Goal: Task Accomplishment & Management: Use online tool/utility

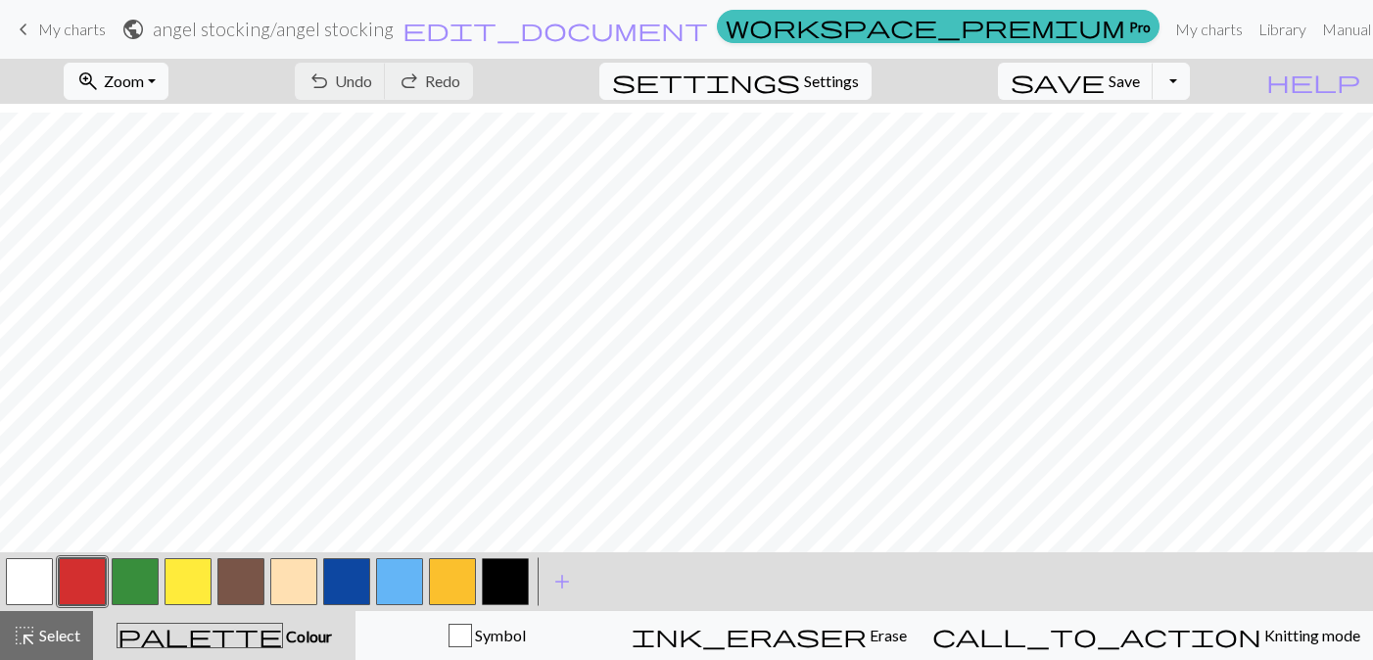
scroll to position [240, 0]
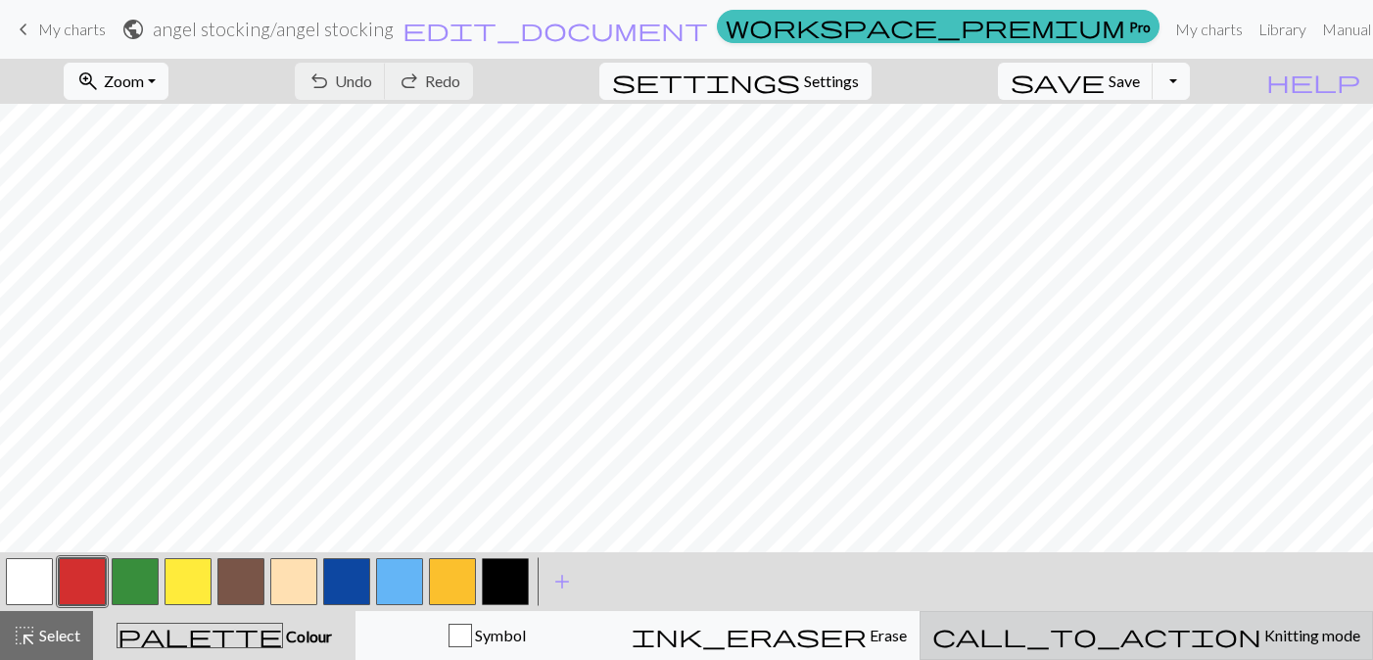
click at [1261, 627] on span "Knitting mode" at bounding box center [1310, 635] width 99 height 19
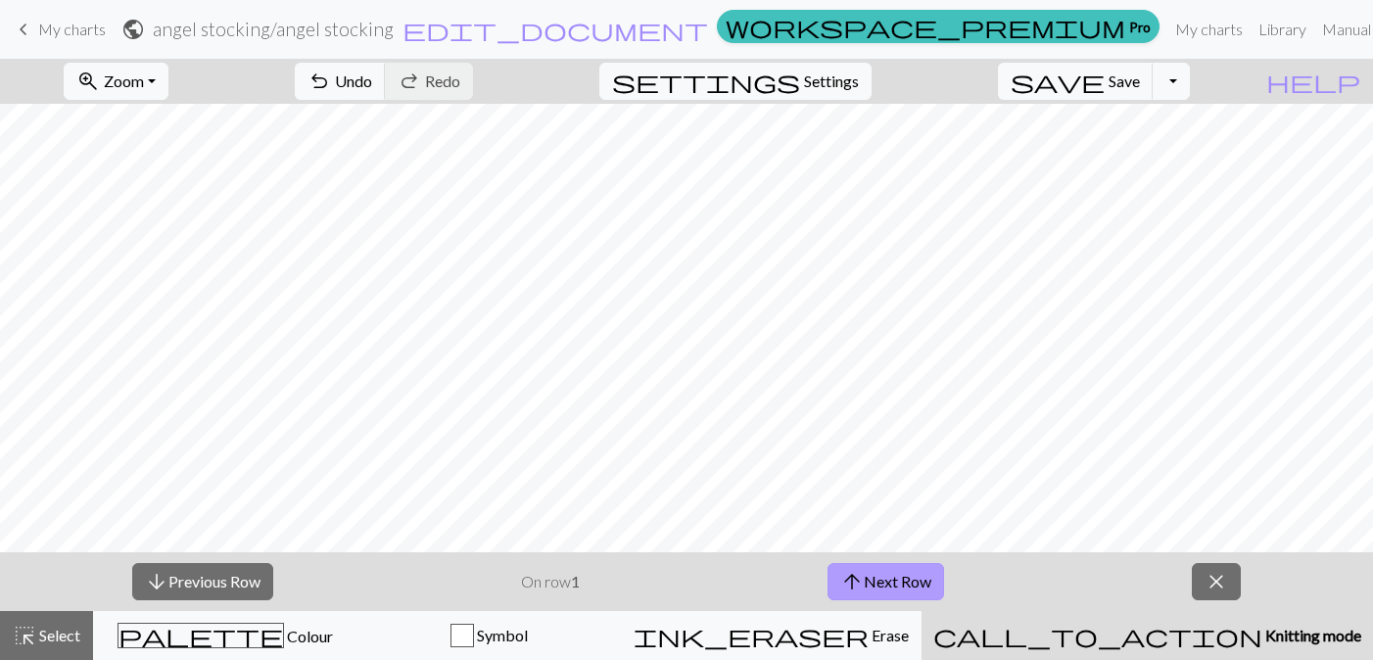
drag, startPoint x: 957, startPoint y: 573, endPoint x: 924, endPoint y: 573, distance: 32.3
click at [950, 573] on div "arrow_downward Previous Row On row 1 arrow_upward Next Row close" at bounding box center [686, 581] width 1373 height 59
click at [916, 573] on button "arrow_upward Next Row" at bounding box center [885, 581] width 117 height 37
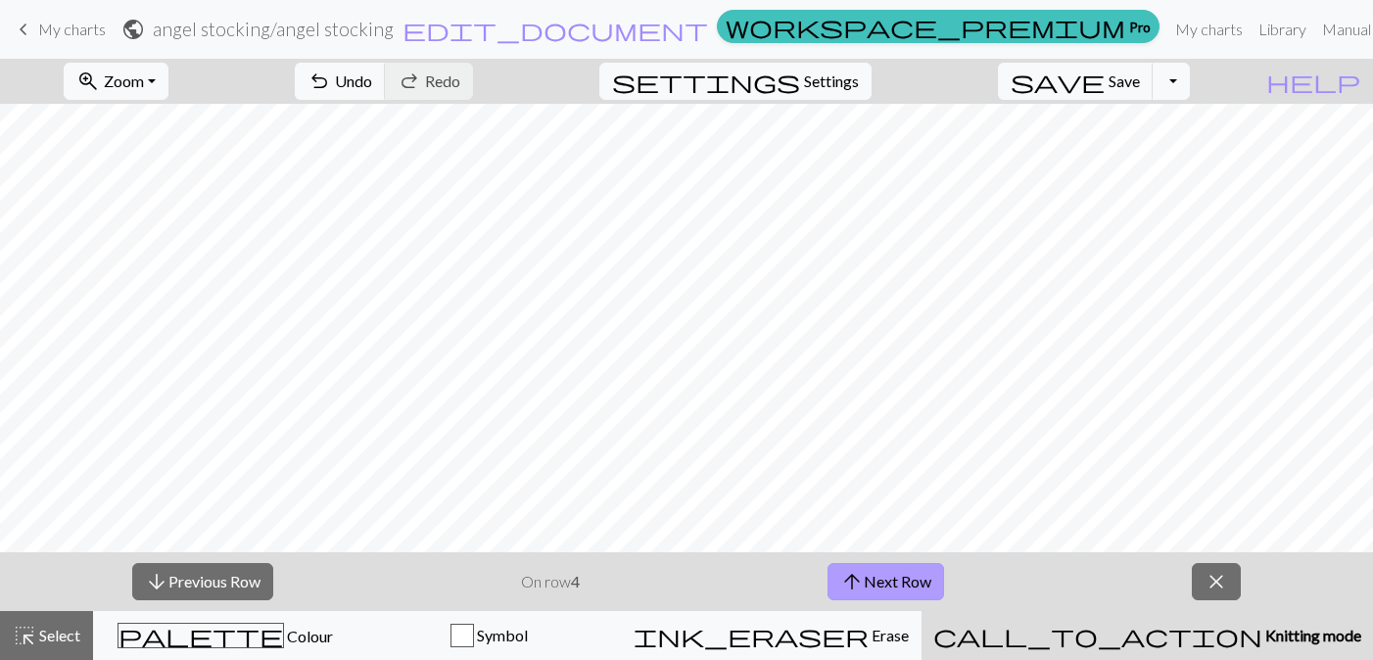
click at [916, 573] on button "arrow_upward Next Row" at bounding box center [885, 581] width 117 height 37
click at [916, 575] on button "arrow_upward Next Row" at bounding box center [885, 581] width 117 height 37
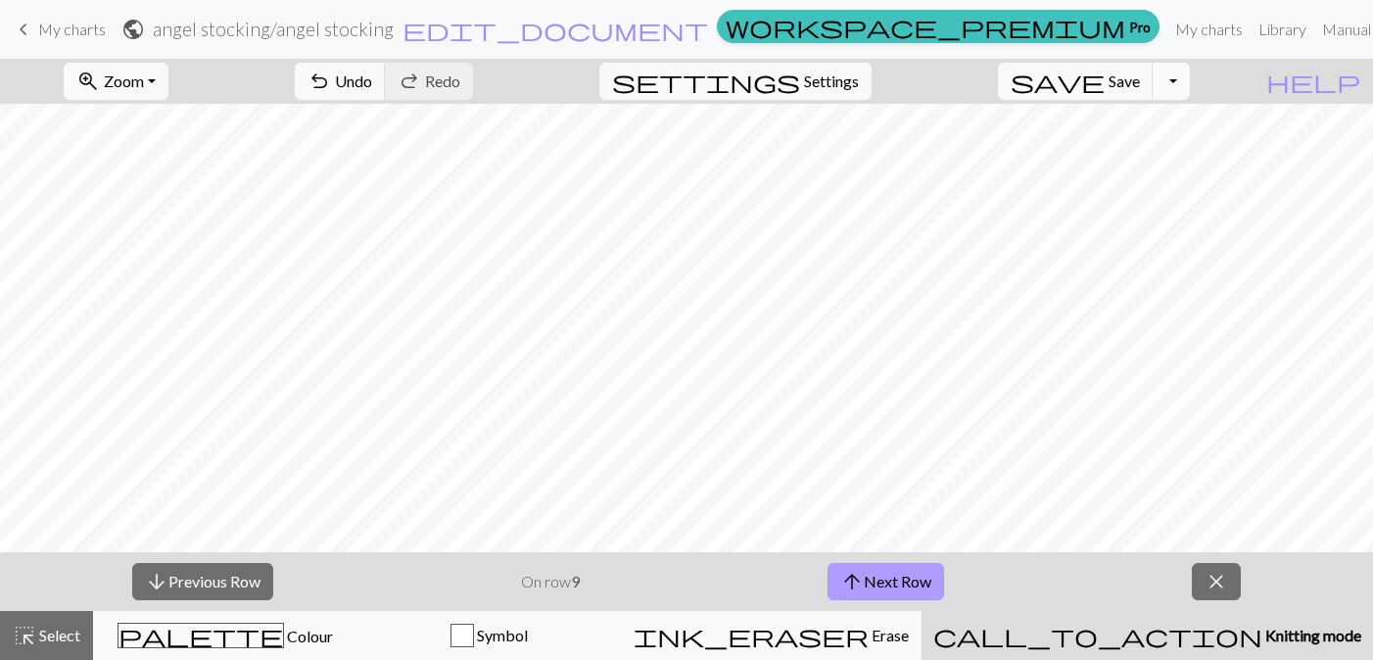
click at [916, 575] on button "arrow_upward Next Row" at bounding box center [885, 581] width 117 height 37
click at [916, 574] on button "arrow_upward Next Row" at bounding box center [889, 581] width 117 height 37
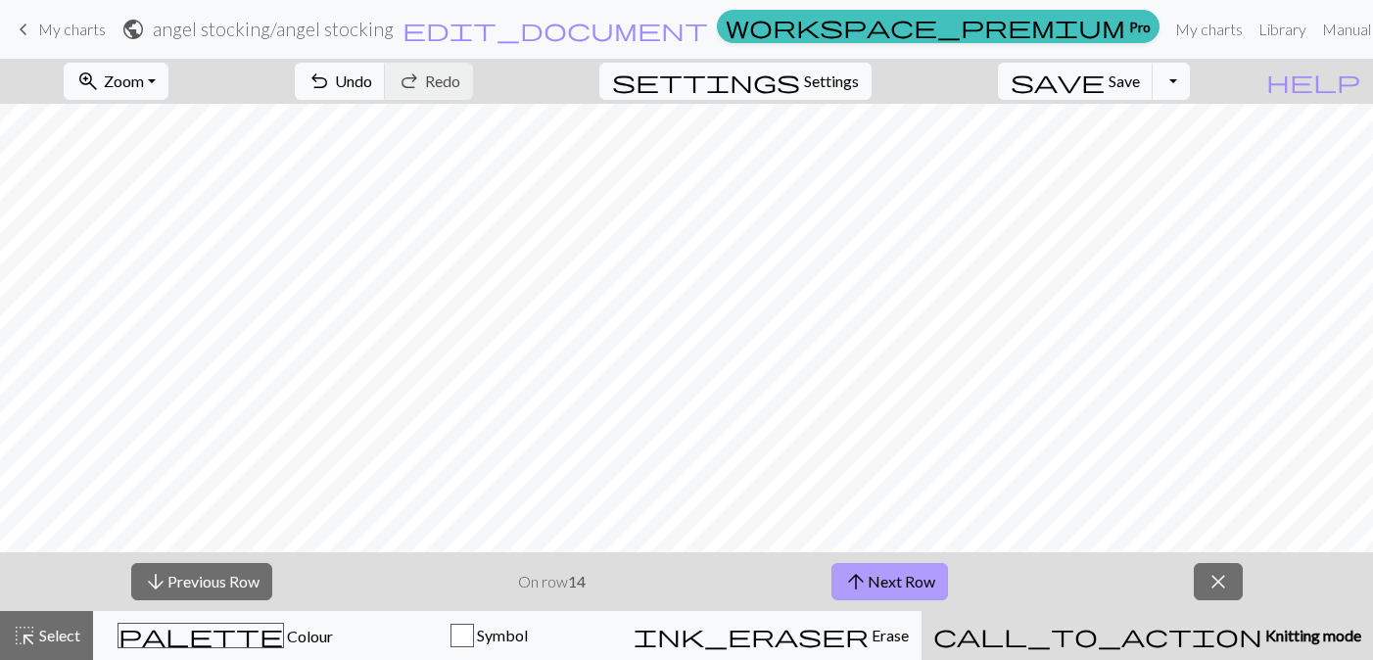
click at [916, 574] on button "arrow_upward Next Row" at bounding box center [889, 581] width 117 height 37
click at [916, 577] on button "arrow_upward Next Row" at bounding box center [889, 581] width 117 height 37
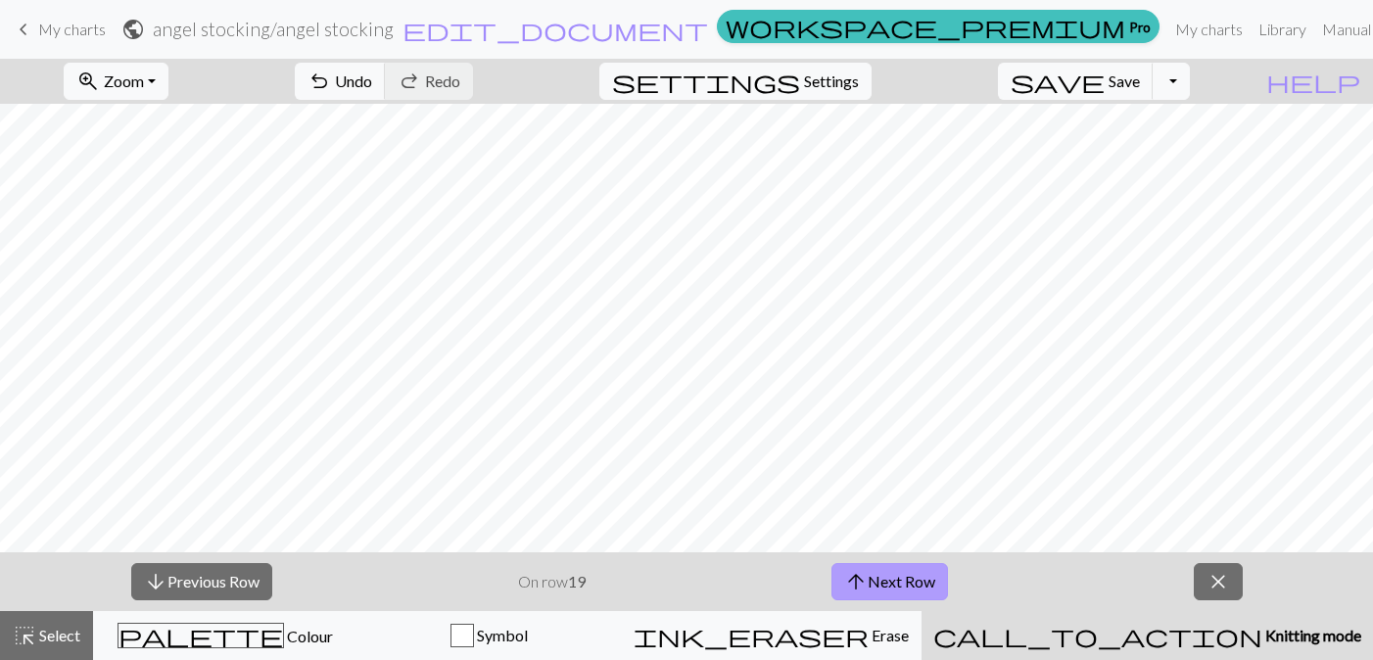
click at [916, 577] on button "arrow_upward Next Row" at bounding box center [889, 581] width 117 height 37
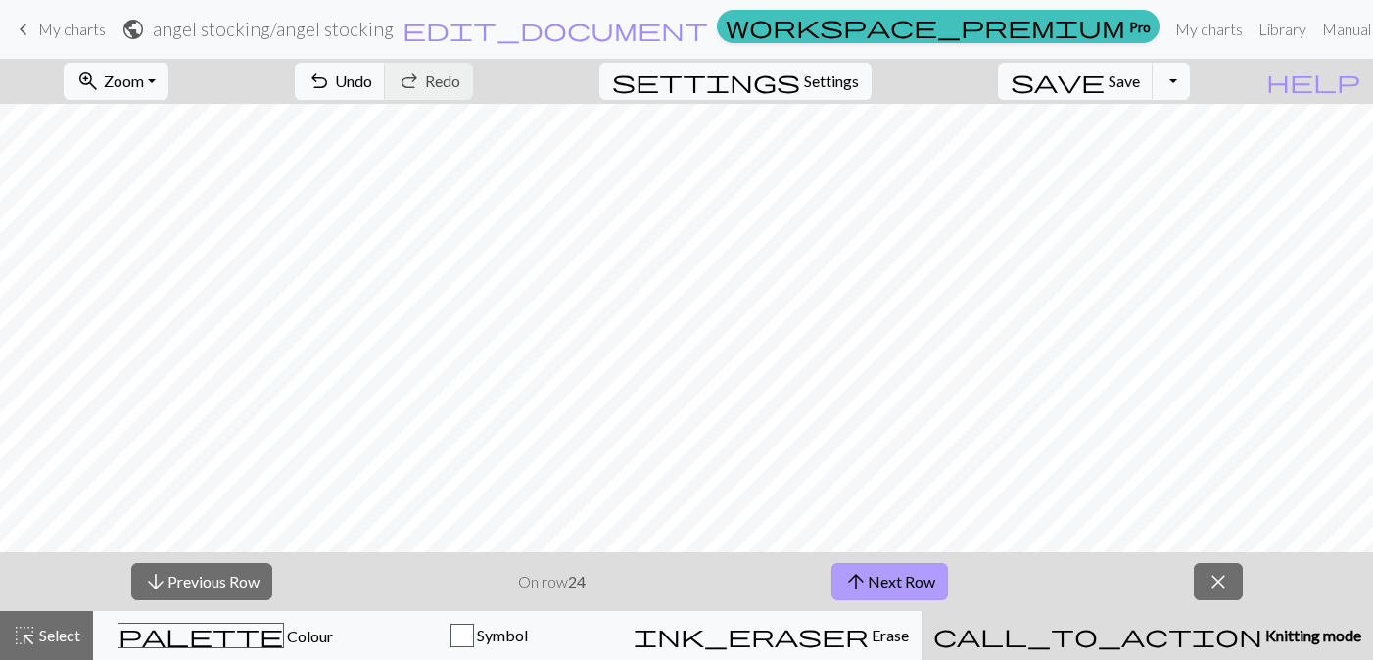
click at [916, 577] on button "arrow_upward Next Row" at bounding box center [889, 581] width 117 height 37
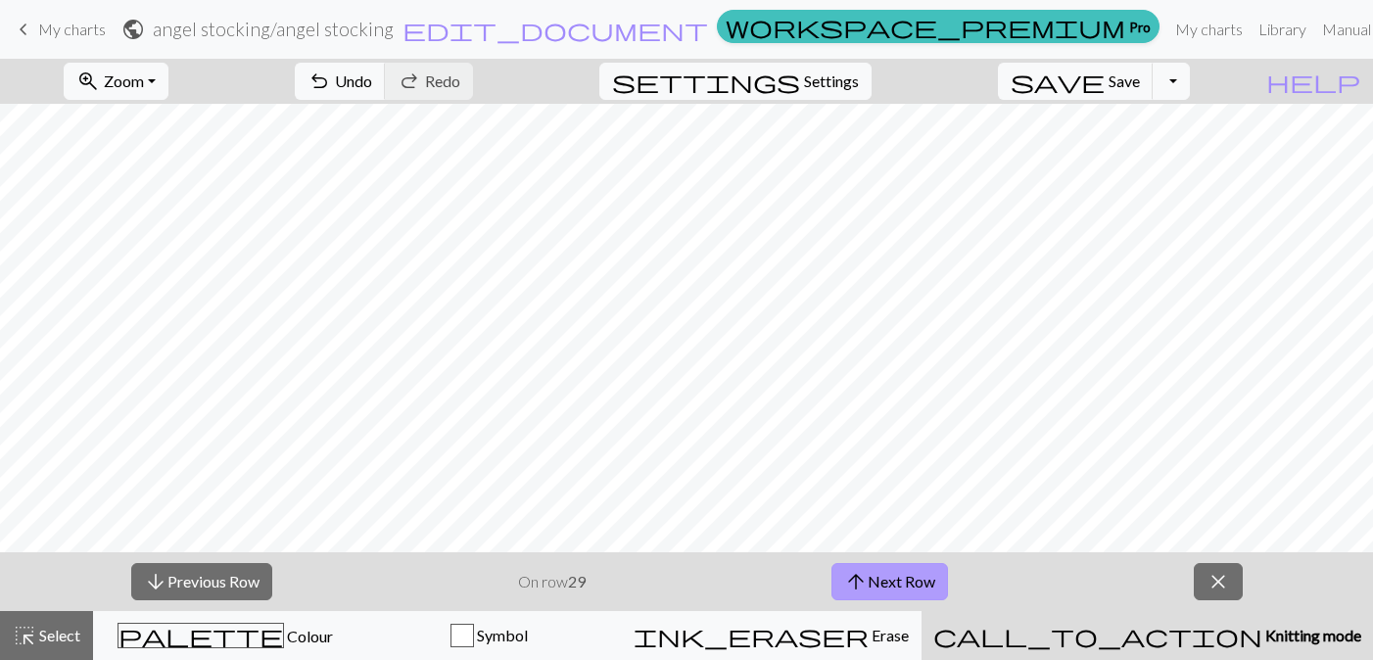
click at [916, 577] on button "arrow_upward Next Row" at bounding box center [889, 581] width 117 height 37
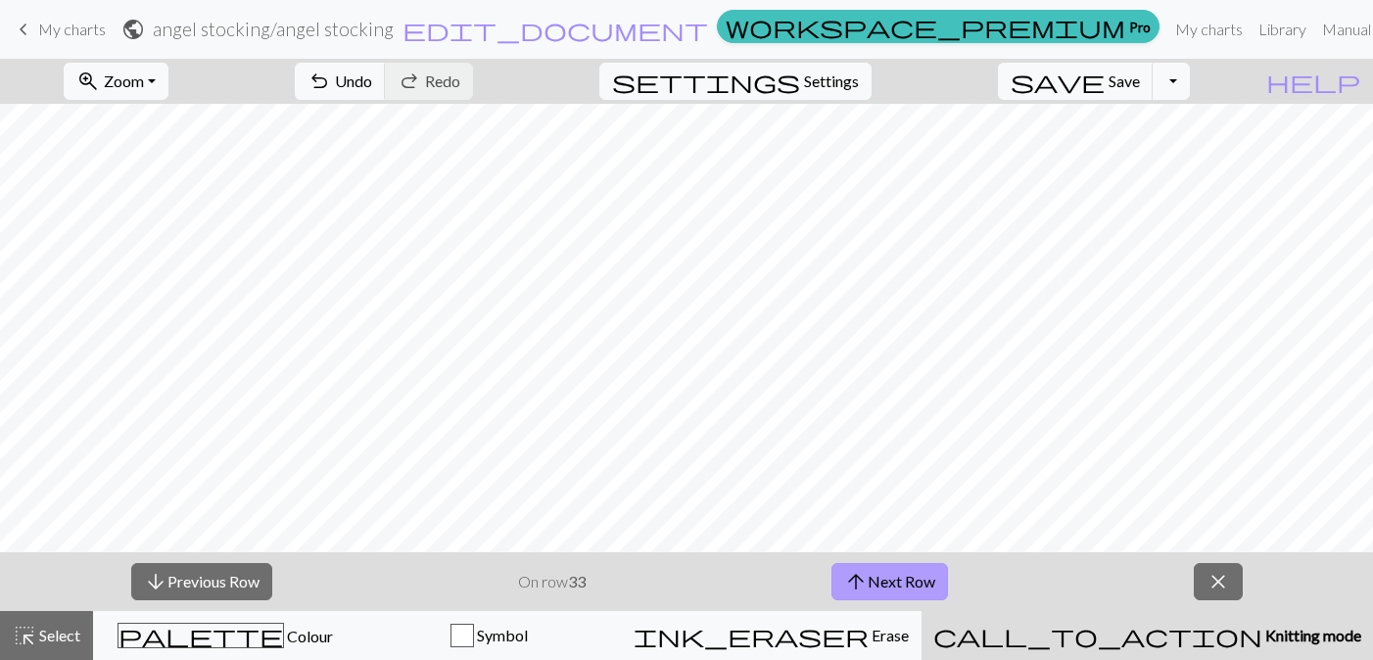
click at [916, 577] on button "arrow_upward Next Row" at bounding box center [889, 581] width 117 height 37
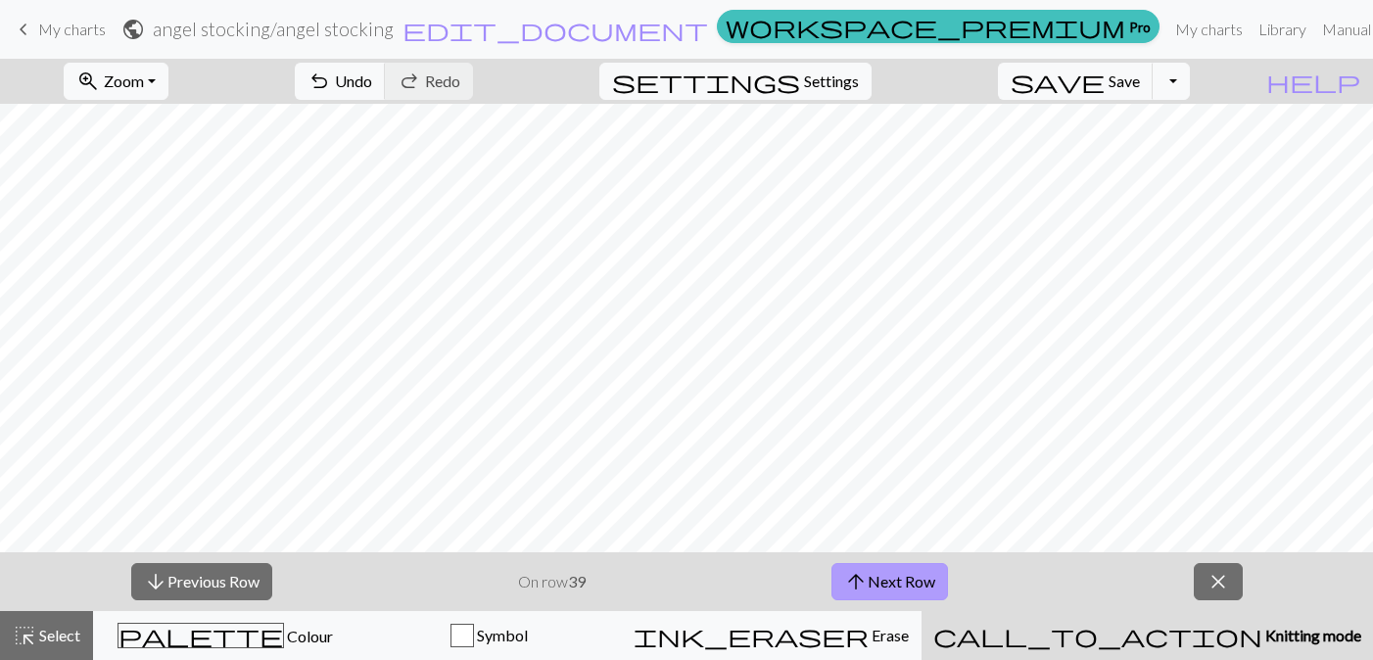
click at [916, 577] on button "arrow_upward Next Row" at bounding box center [889, 581] width 117 height 37
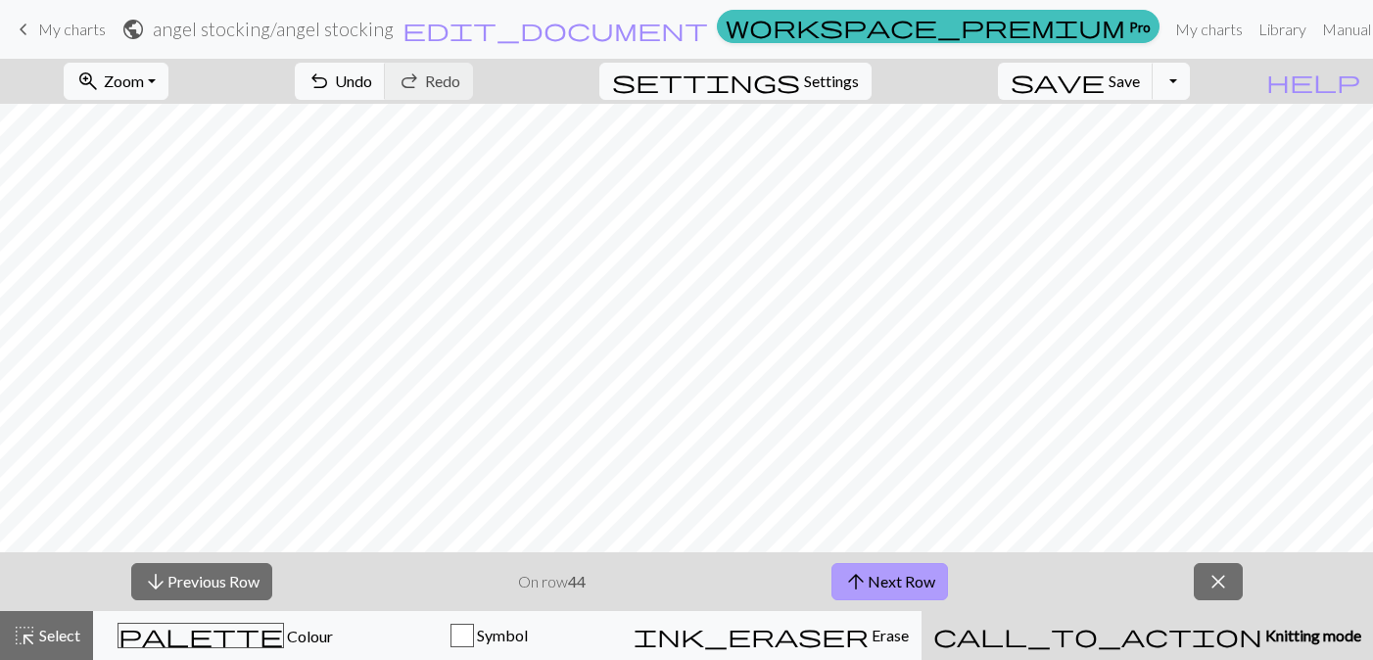
click at [916, 577] on button "arrow_upward Next Row" at bounding box center [889, 581] width 117 height 37
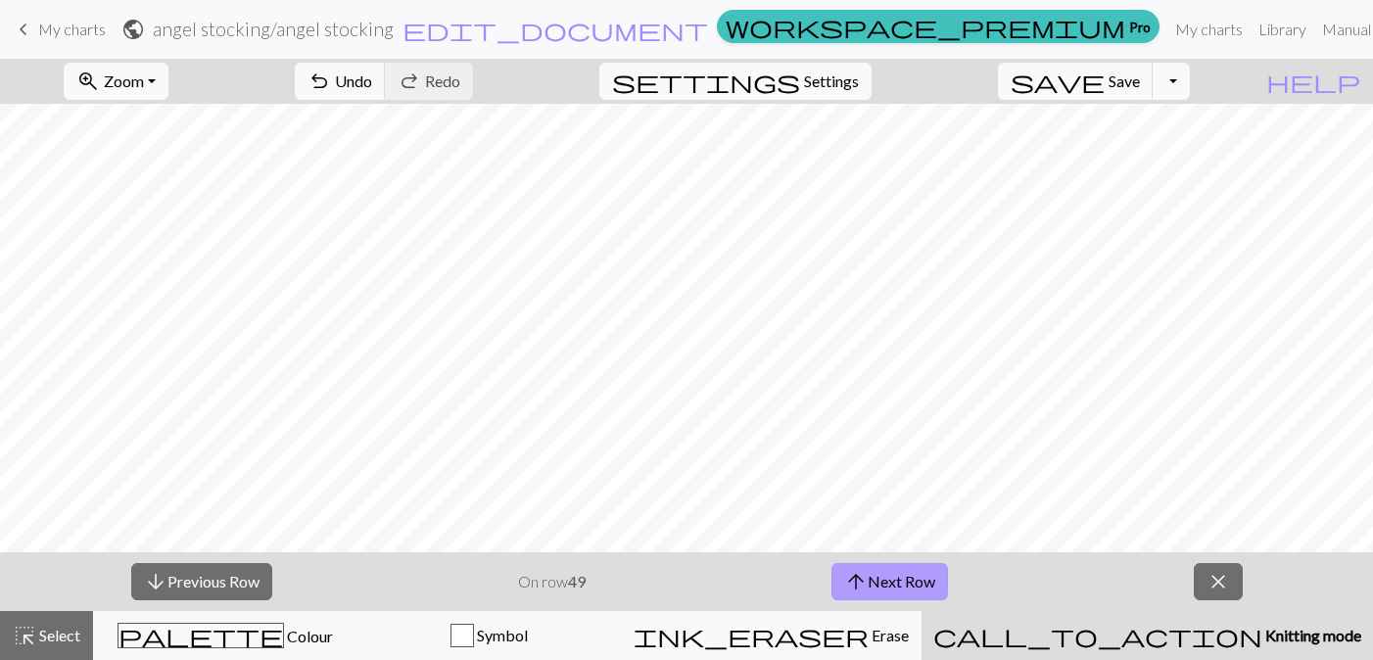
click at [916, 577] on button "arrow_upward Next Row" at bounding box center [889, 581] width 117 height 37
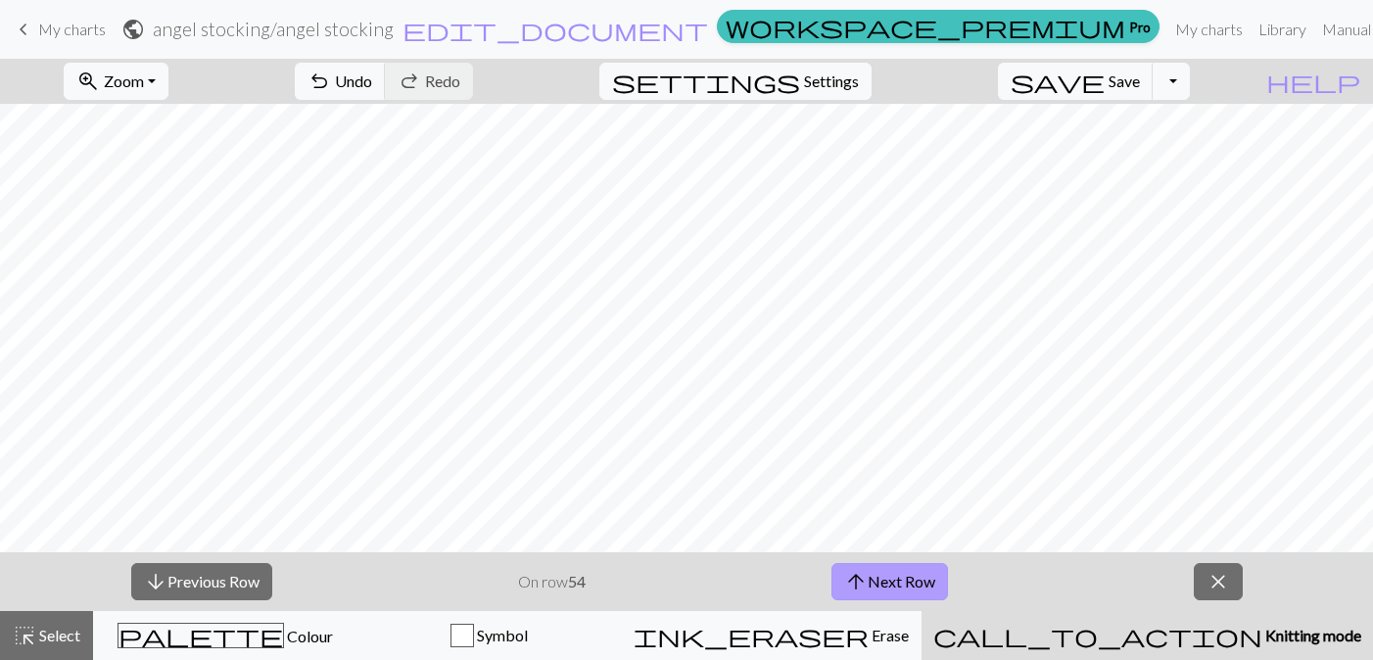
click at [916, 577] on button "arrow_upward Next Row" at bounding box center [889, 581] width 117 height 37
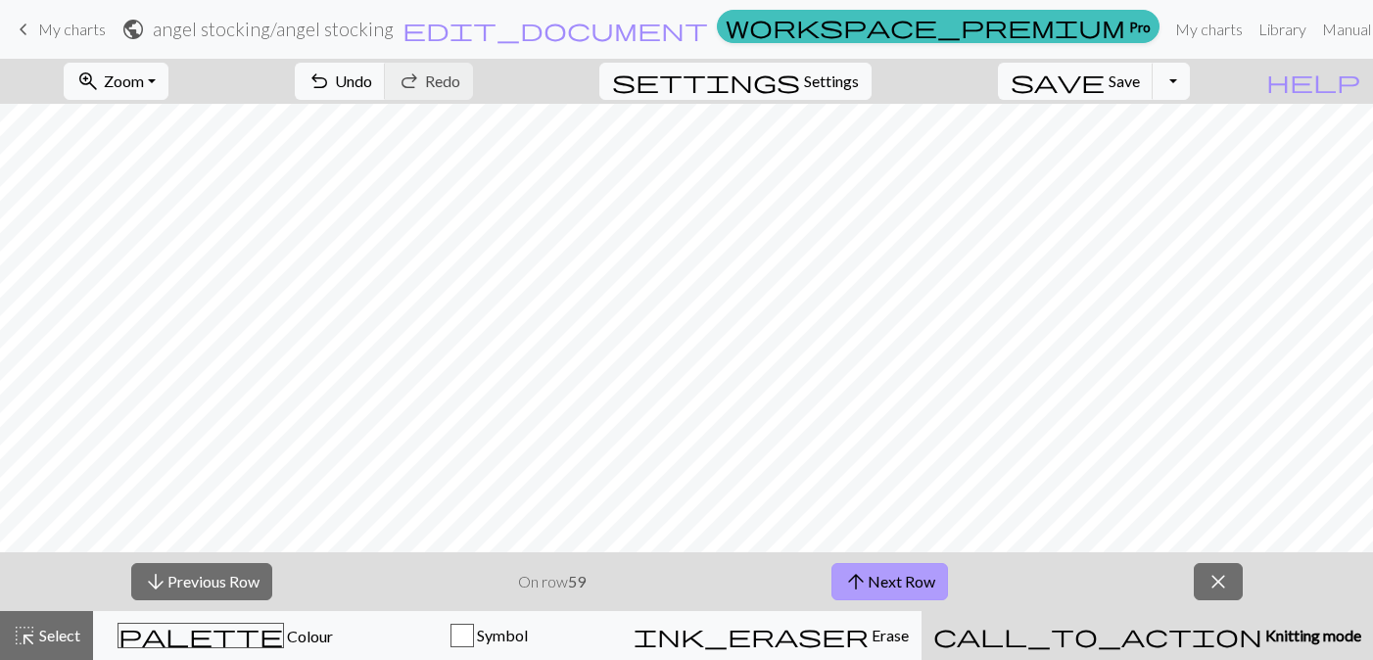
click at [916, 577] on button "arrow_upward Next Row" at bounding box center [889, 581] width 117 height 37
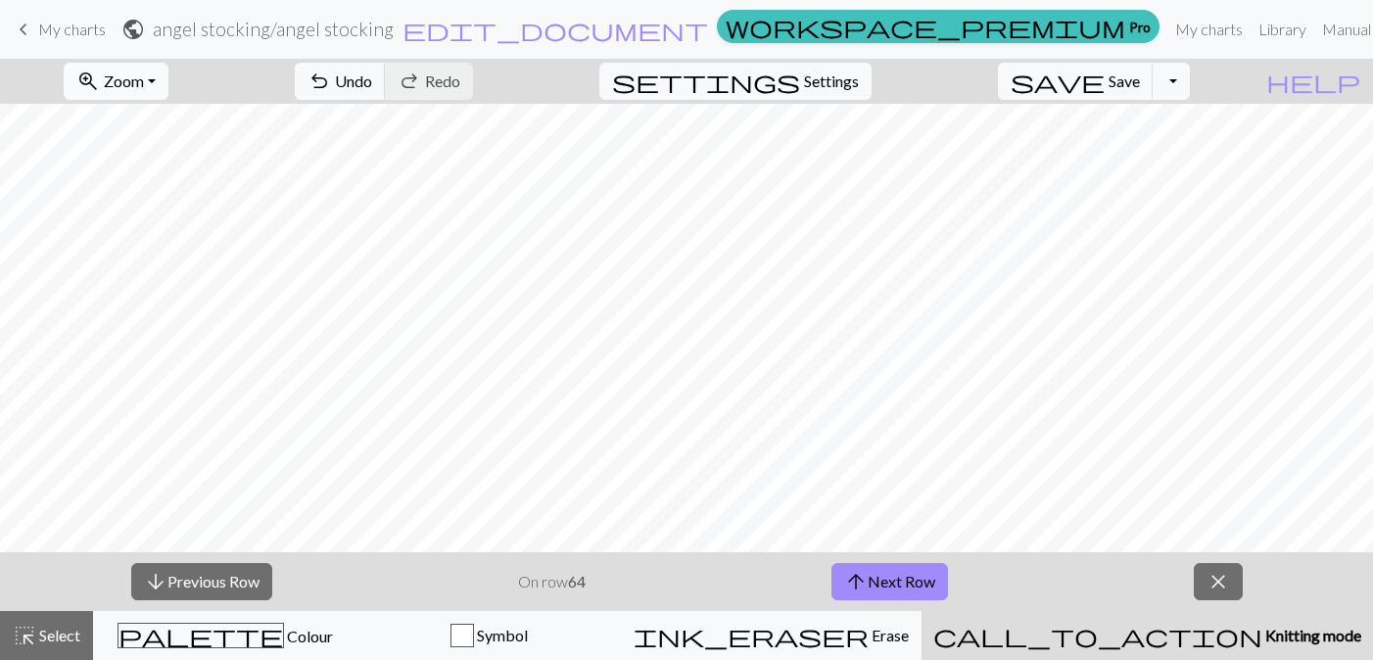
click at [142, 81] on span "Zoom" at bounding box center [124, 80] width 40 height 19
click at [155, 157] on button "Fit width" at bounding box center [142, 155] width 155 height 31
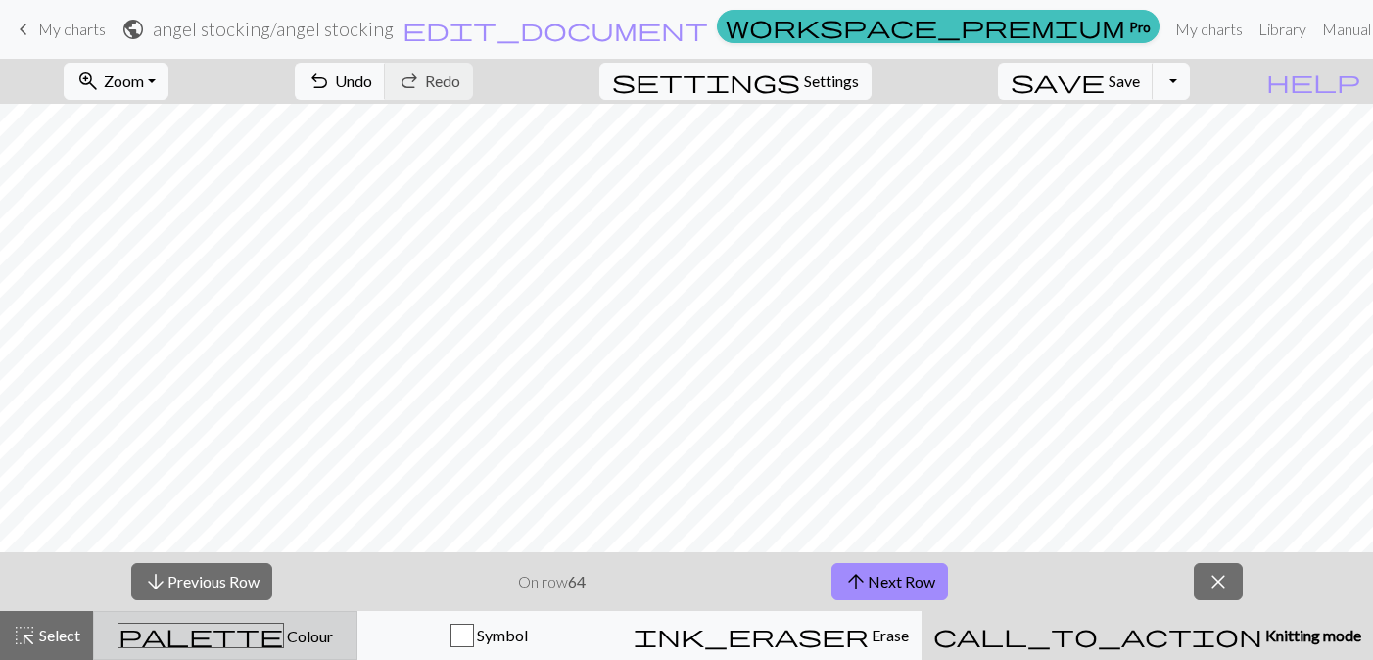
click at [284, 642] on span "Colour" at bounding box center [308, 636] width 49 height 19
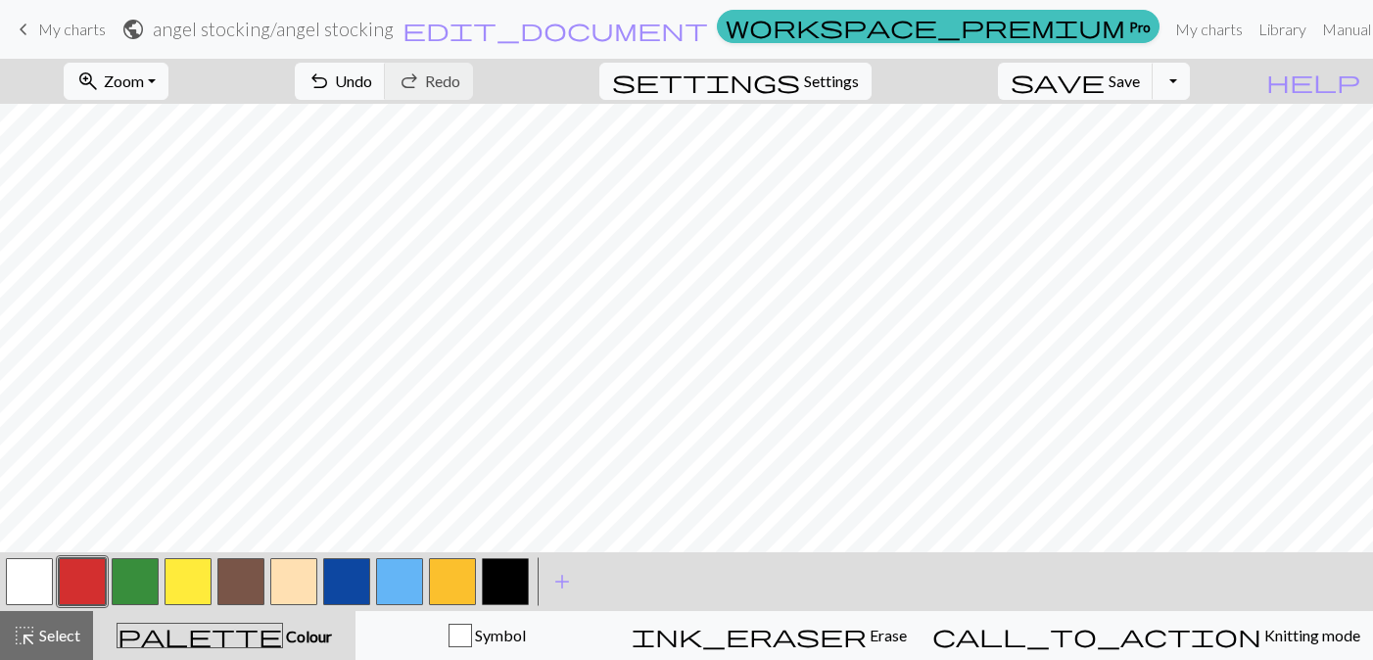
click at [457, 577] on button "button" at bounding box center [452, 581] width 47 height 47
click at [187, 586] on button "button" at bounding box center [187, 581] width 47 height 47
click at [428, 586] on div at bounding box center [452, 581] width 53 height 53
click at [437, 586] on button "button" at bounding box center [452, 581] width 47 height 47
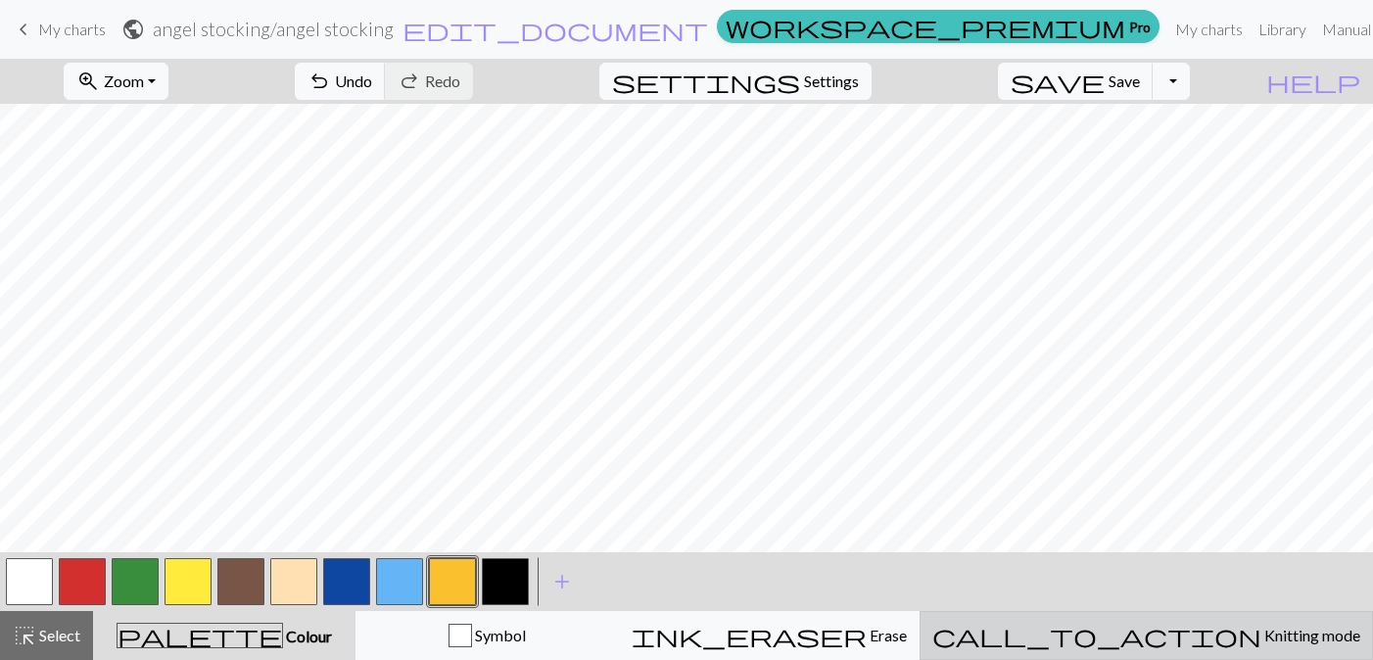
click at [1150, 631] on div "call_to_action Knitting mode Knitting mode" at bounding box center [1146, 635] width 428 height 23
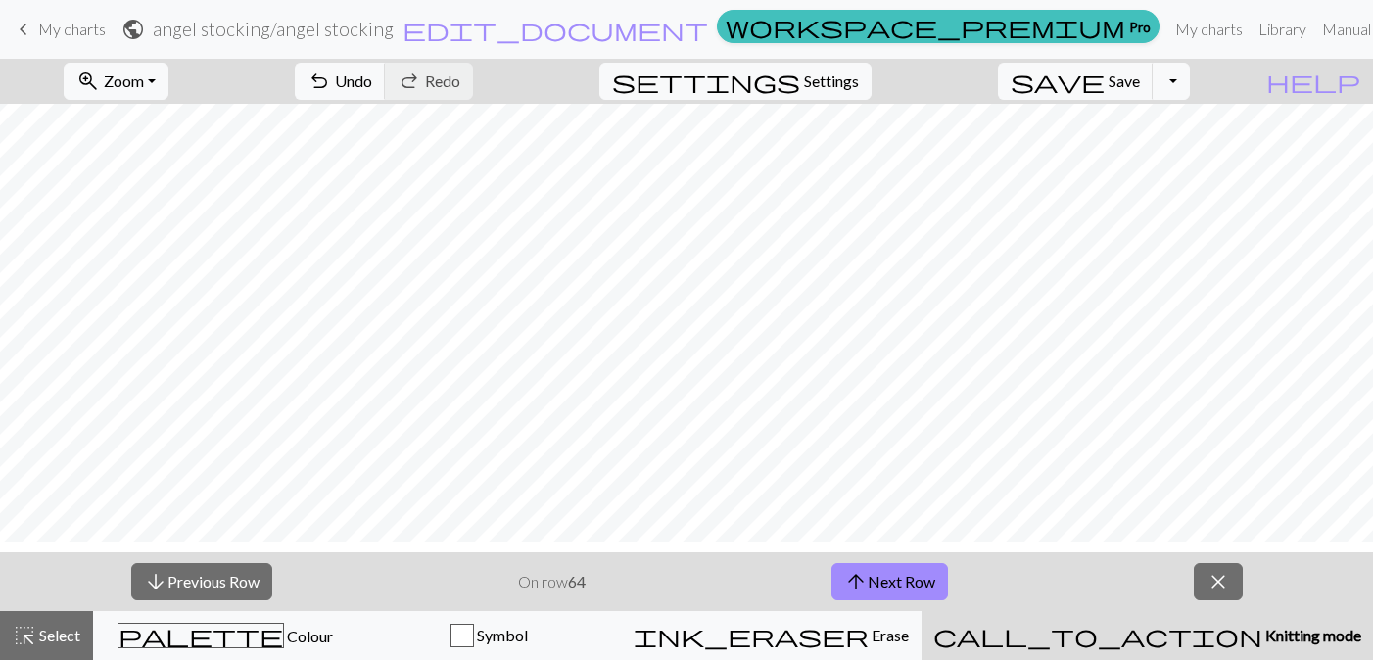
scroll to position [265, 0]
